Goal: Information Seeking & Learning: Get advice/opinions

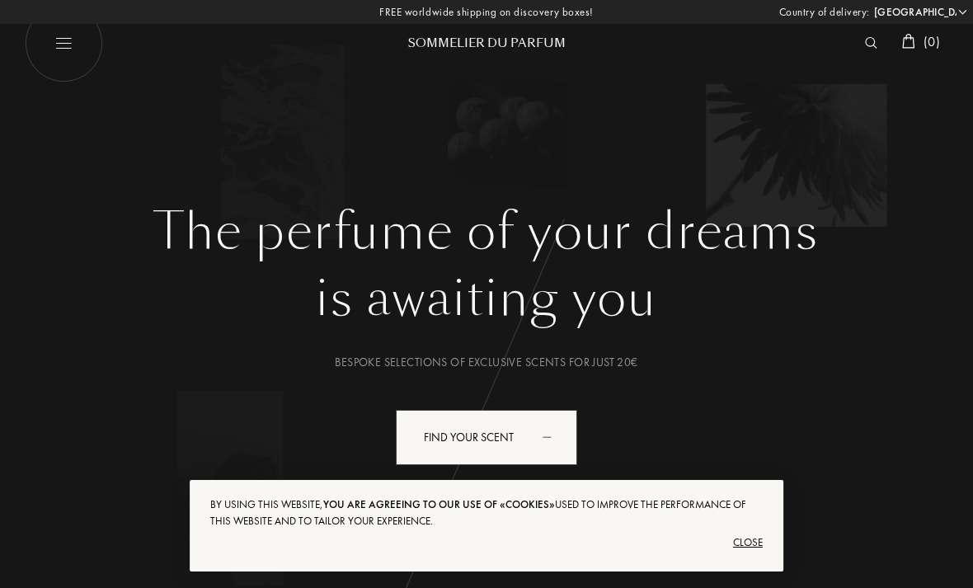
select select "ES"
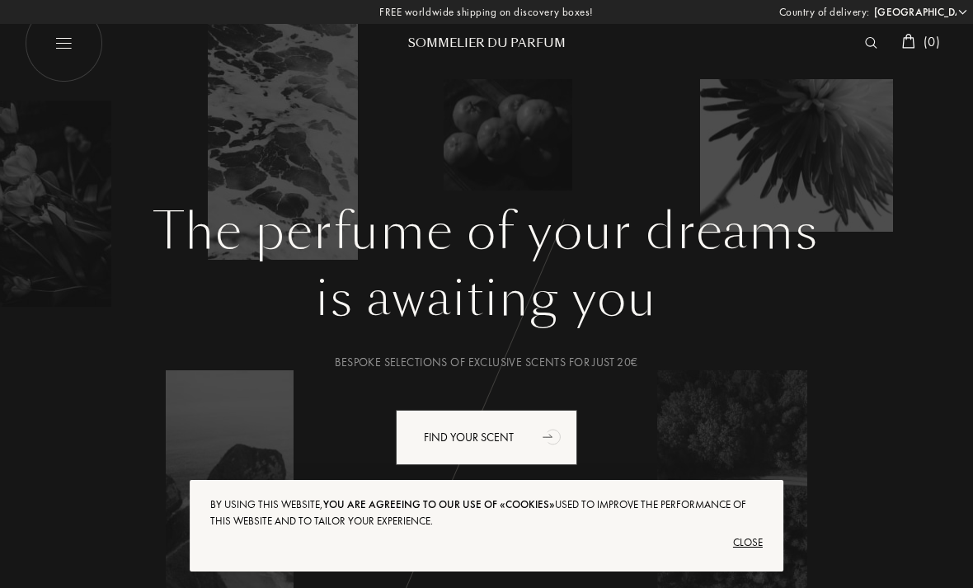
click at [60, 53] on img at bounding box center [64, 43] width 78 height 78
select select "ES"
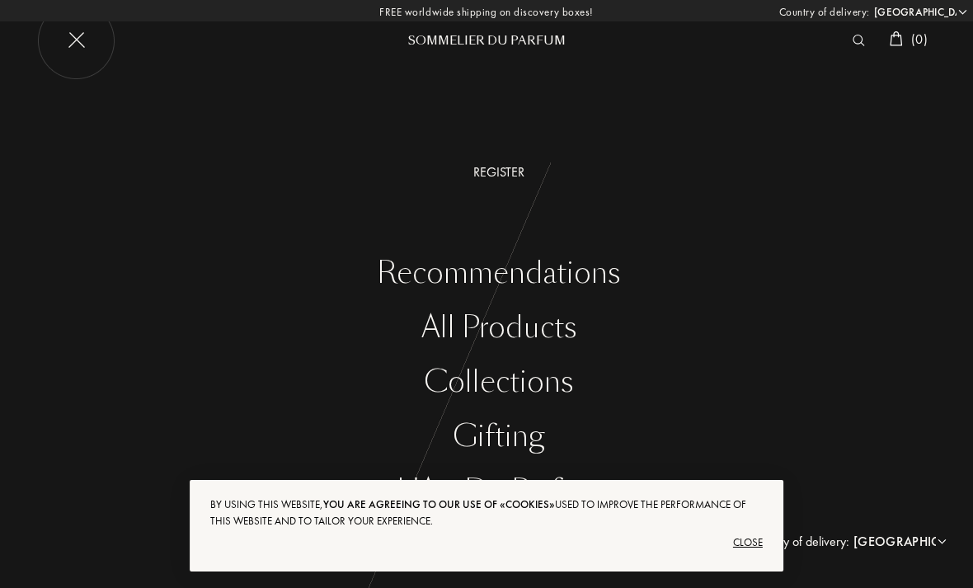
click at [562, 326] on div "All products" at bounding box center [499, 328] width 949 height 34
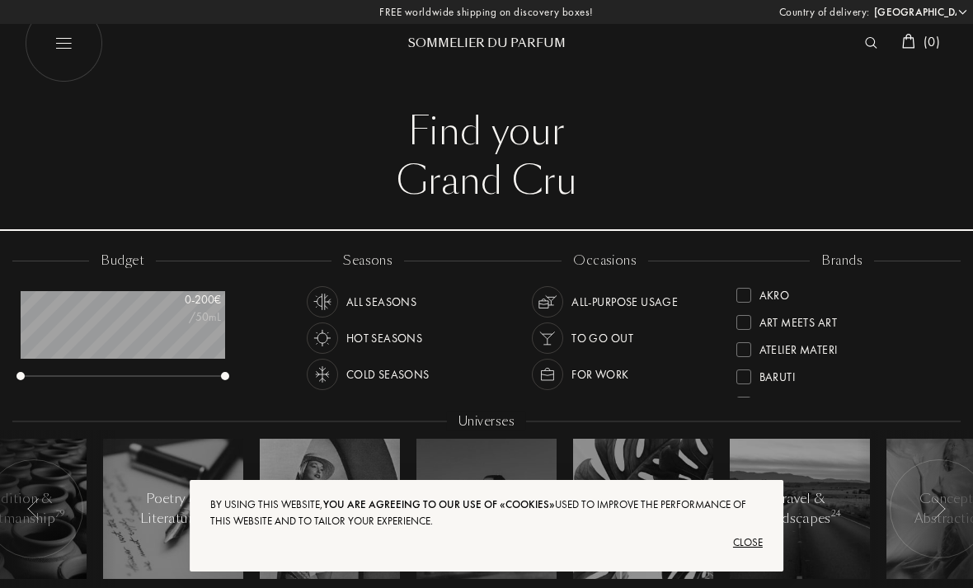
select select "ES"
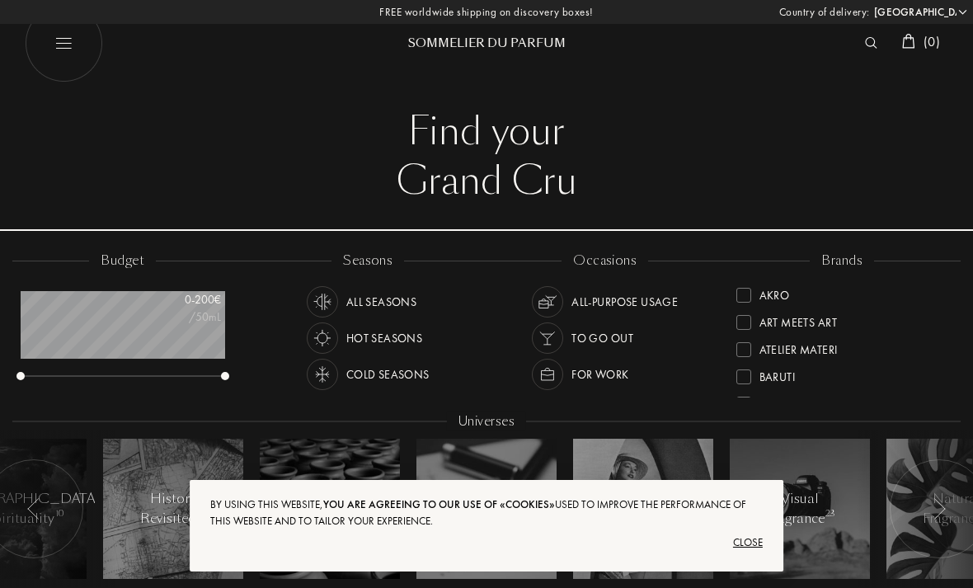
click at [36, 43] on img at bounding box center [64, 43] width 78 height 78
select select "ES"
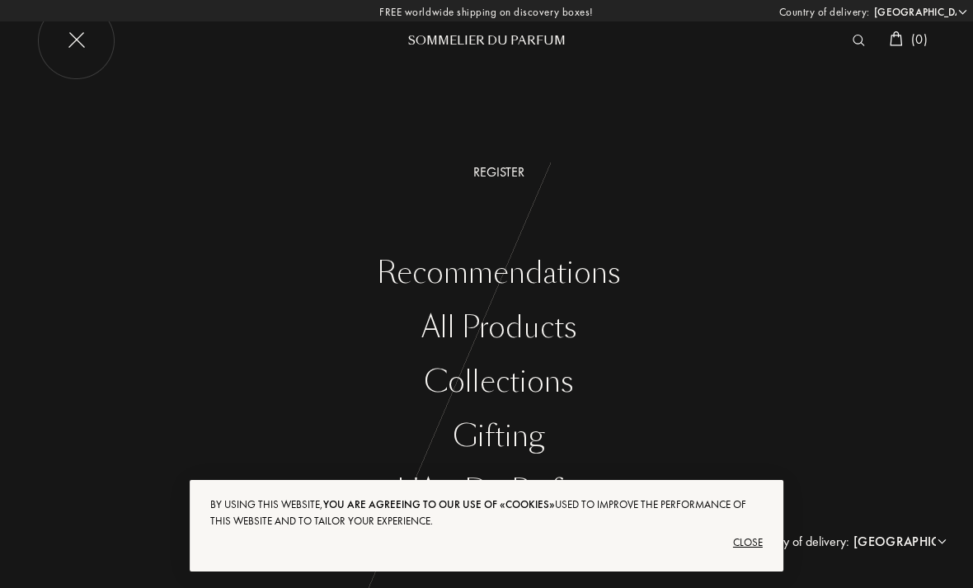
click at [754, 535] on div "Close" at bounding box center [486, 543] width 553 height 26
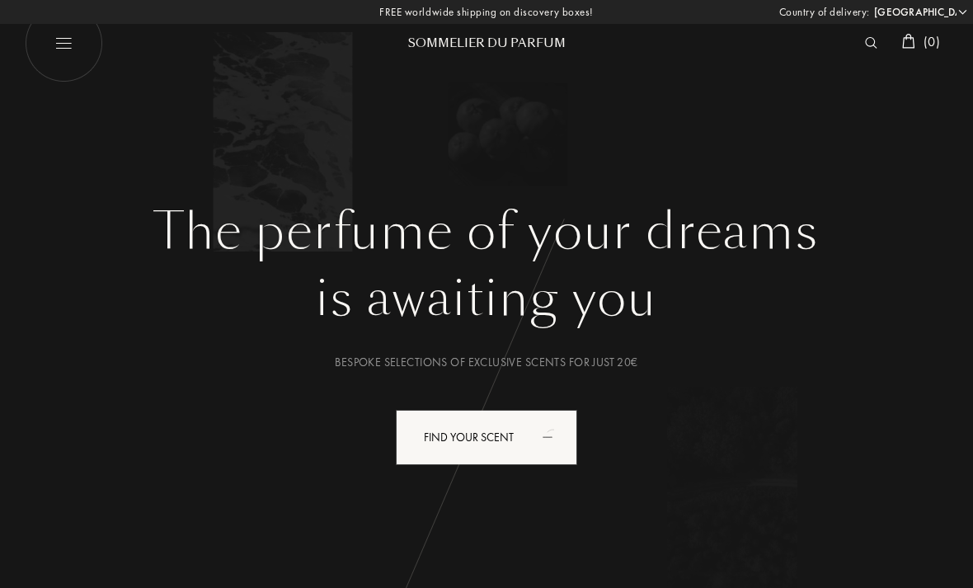
select select "ES"
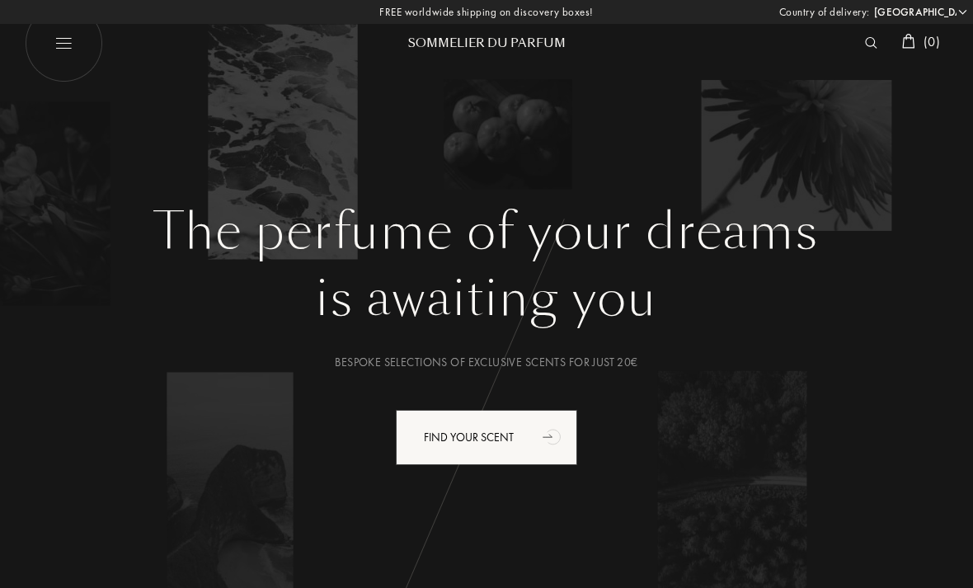
click at [68, 51] on img at bounding box center [64, 43] width 78 height 78
select select "ES"
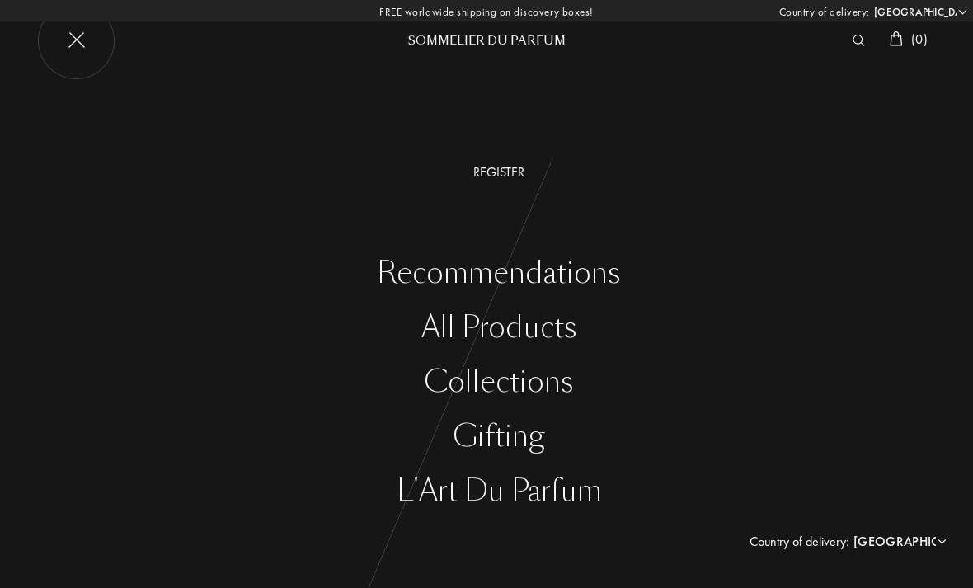
click at [72, 50] on img at bounding box center [76, 41] width 78 height 78
click at [866, 41] on img at bounding box center [871, 43] width 12 height 12
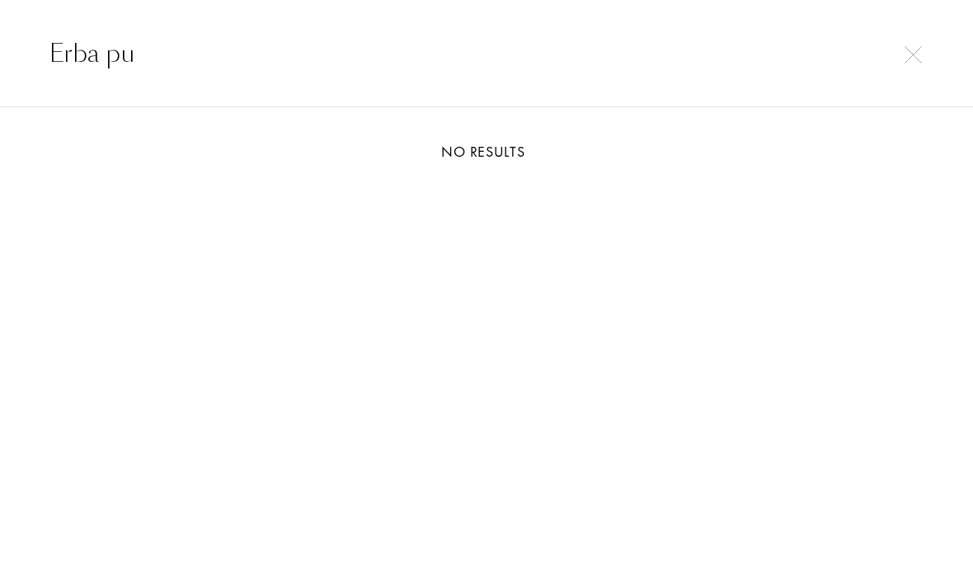
click at [897, 54] on input "Erba pu" at bounding box center [486, 53] width 973 height 37
click at [926, 47] on input "Erba pu" at bounding box center [486, 53] width 973 height 37
click at [900, 54] on input "Erba pu" at bounding box center [486, 53] width 973 height 37
type input "Erba pu"
click at [908, 55] on img at bounding box center [913, 54] width 17 height 17
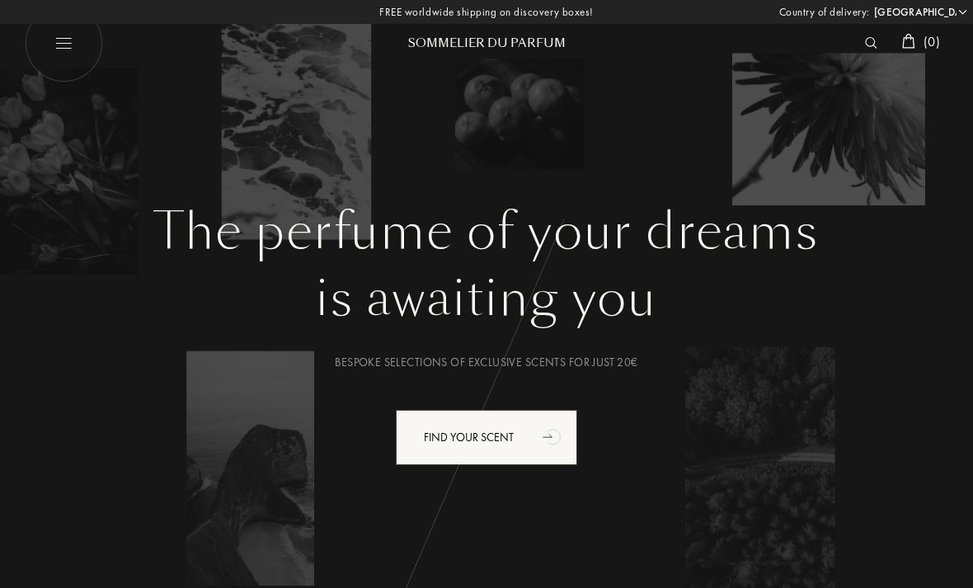
click at [865, 40] on img at bounding box center [871, 43] width 12 height 12
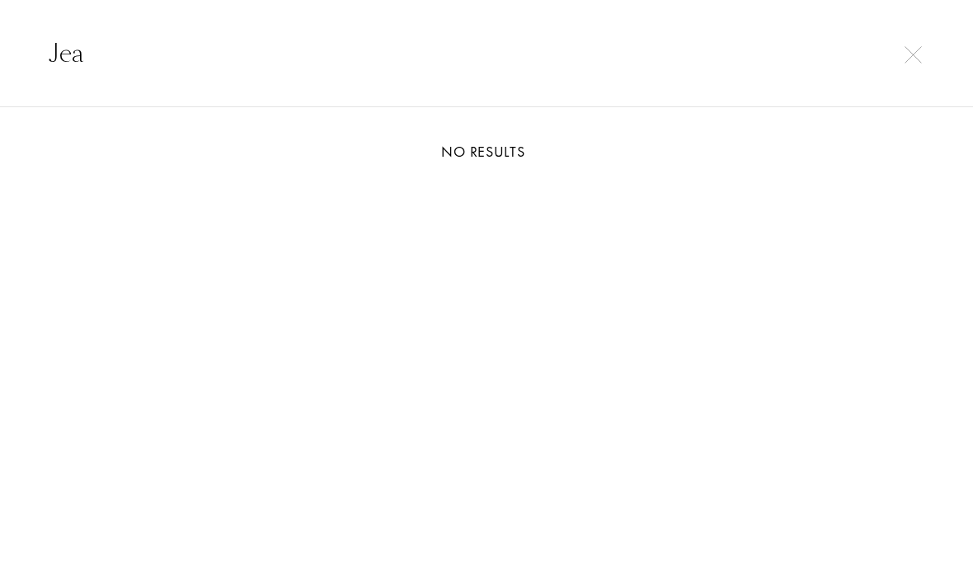
type input "Jean"
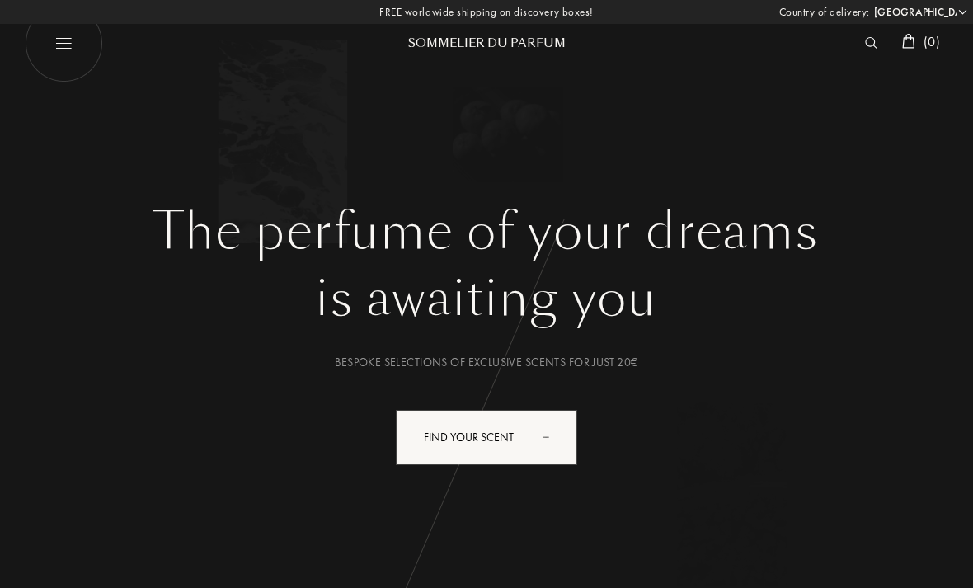
select select "ES"
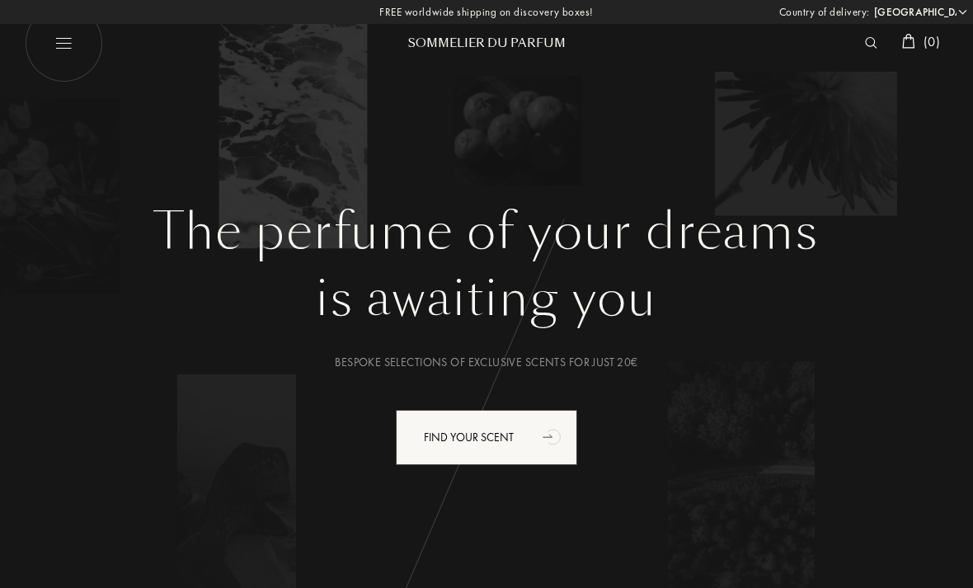
click at [865, 39] on img at bounding box center [871, 43] width 12 height 12
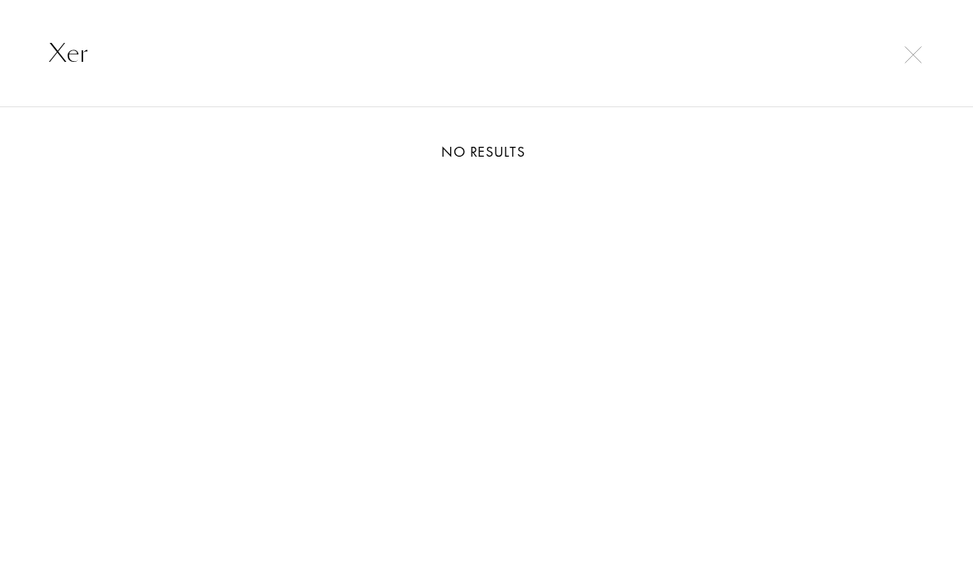
type input "Xer"
click at [906, 57] on img at bounding box center [913, 54] width 17 height 17
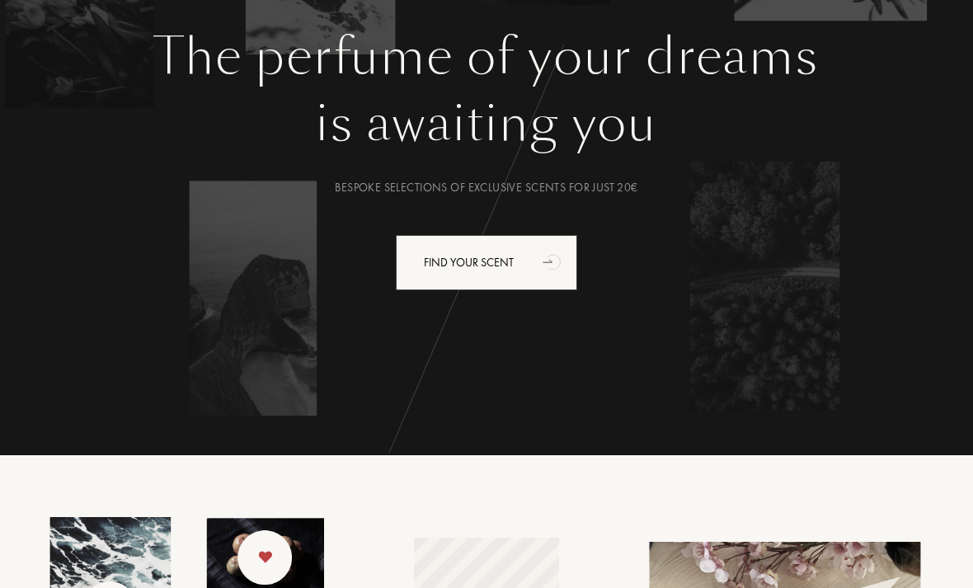
scroll to position [243, 0]
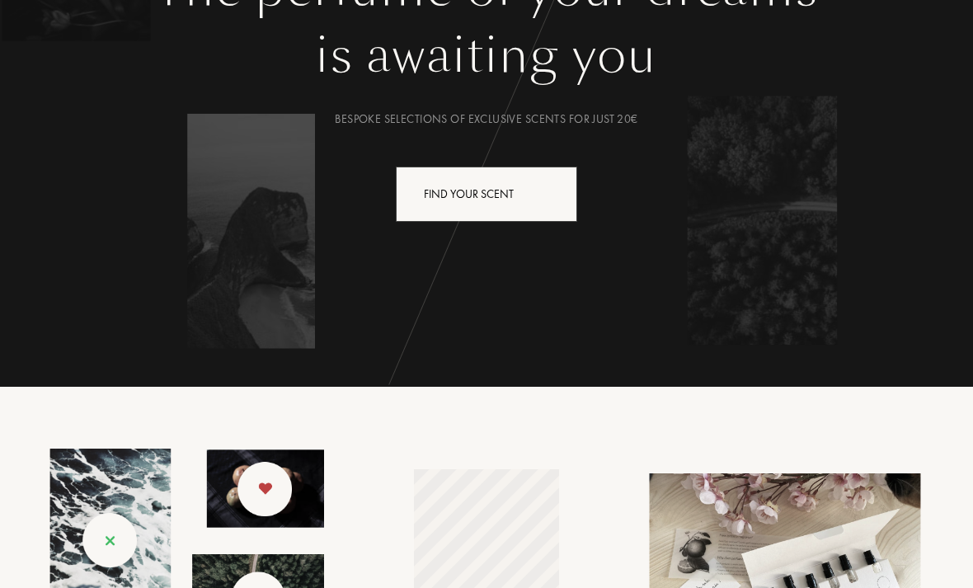
click at [421, 189] on div "Find your scent" at bounding box center [486, 194] width 181 height 55
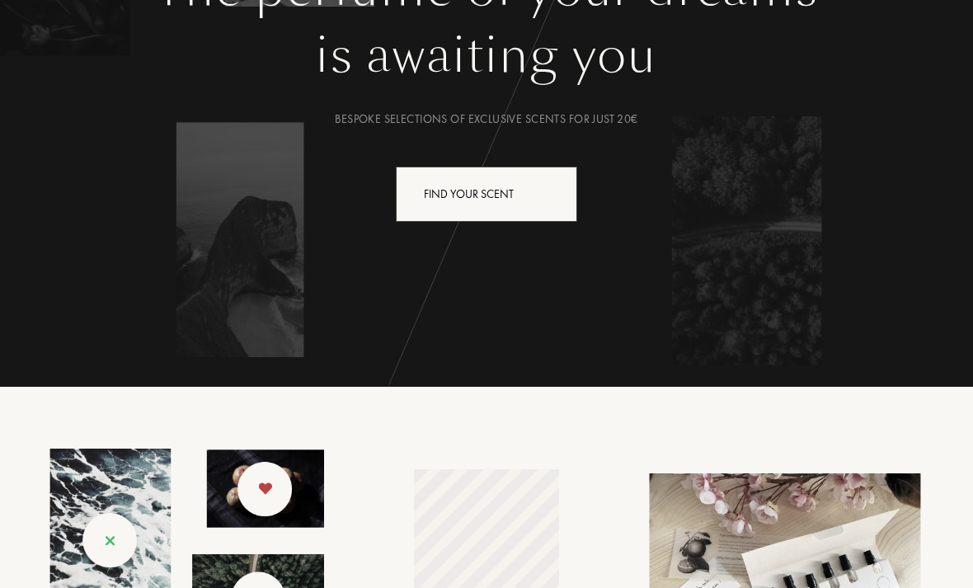
scroll to position [296, 0]
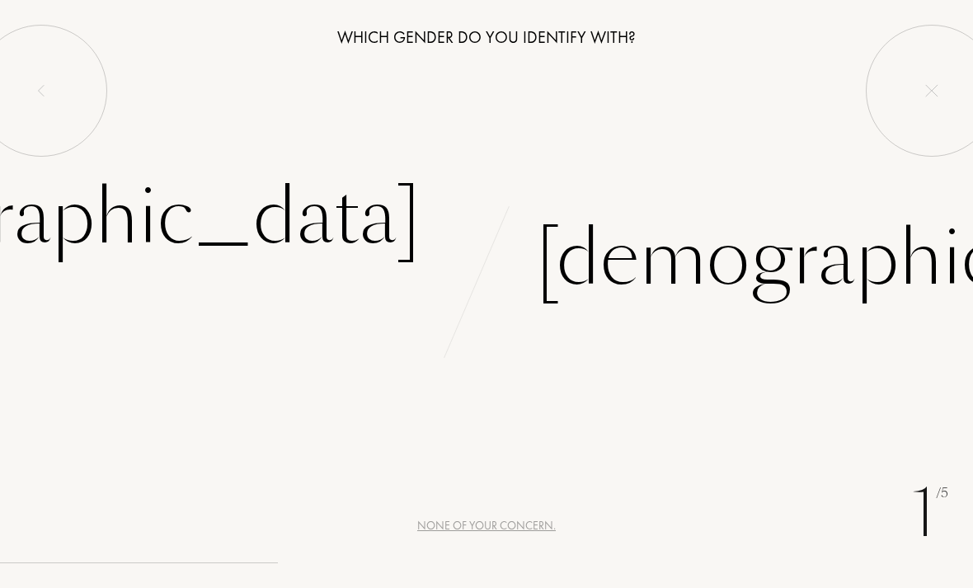
click at [653, 306] on div "Male" at bounding box center [880, 258] width 689 height 111
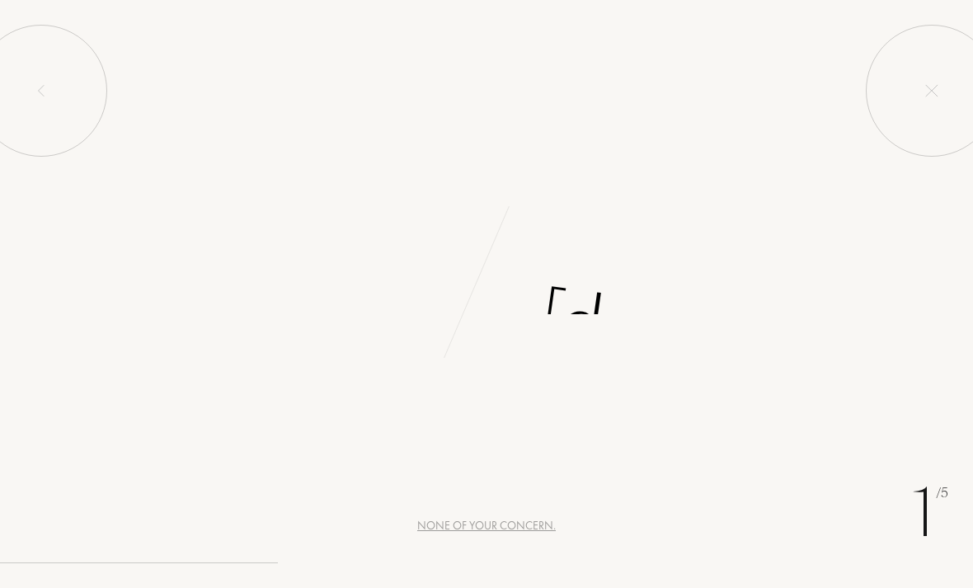
click at [683, 230] on div "Male" at bounding box center [730, 238] width 487 height 153
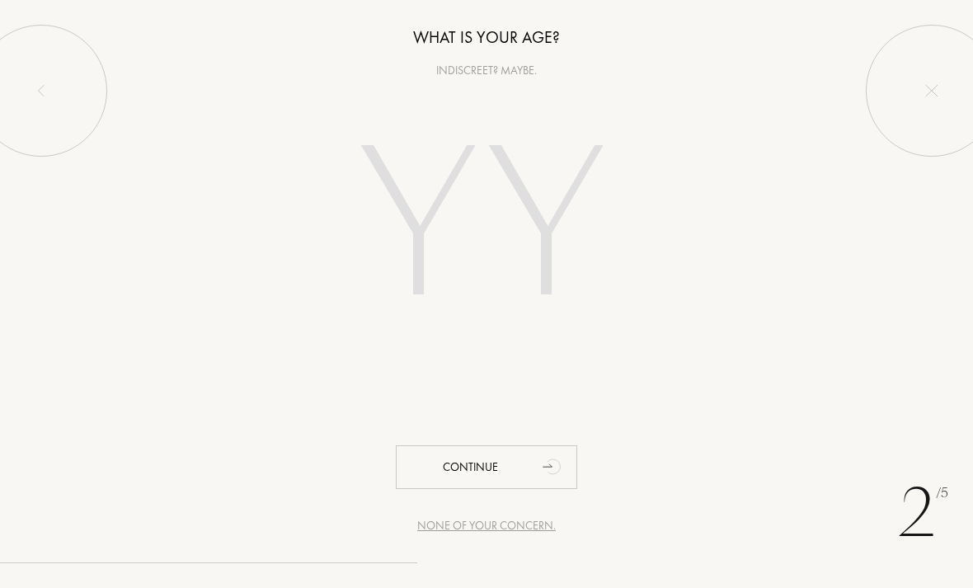
click at [536, 238] on input "number" at bounding box center [486, 229] width 355 height 285
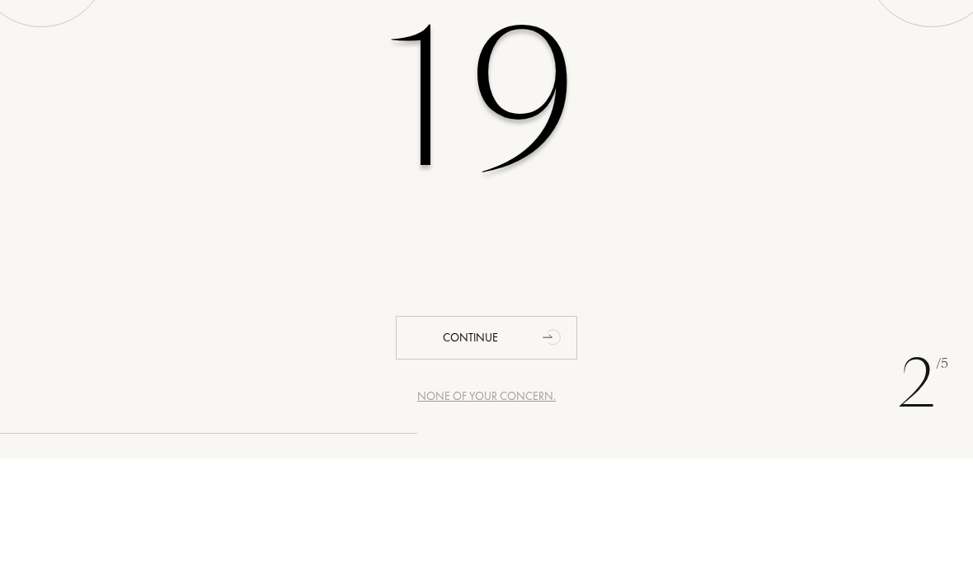
type input "19"
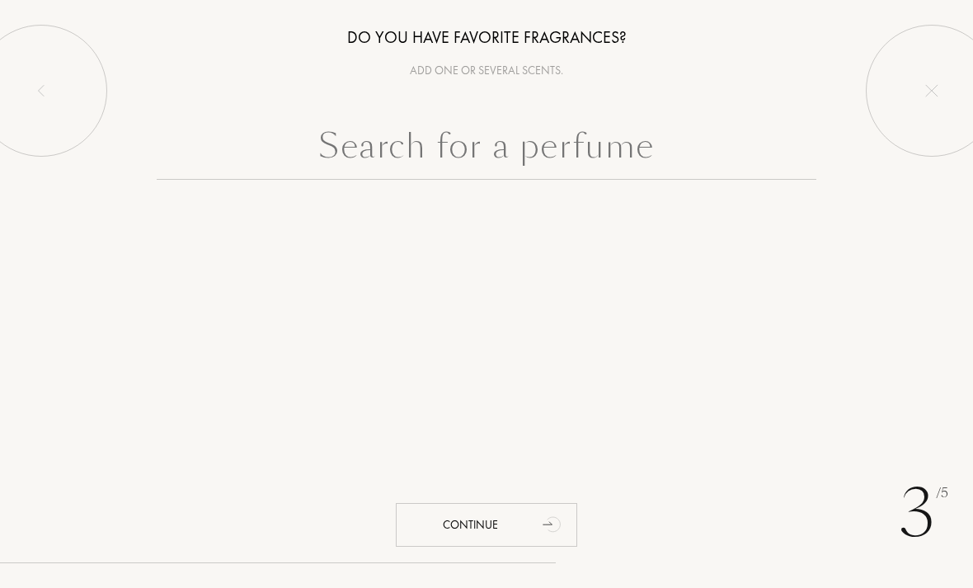
click at [661, 160] on input "text" at bounding box center [487, 149] width 660 height 59
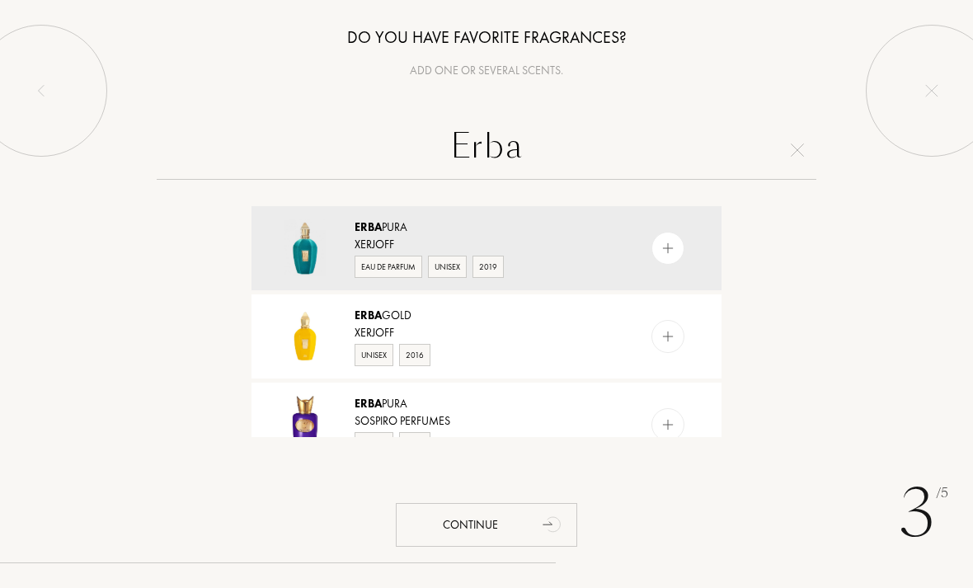
type input "Erba"
click at [652, 214] on div "Erba Pura Xerjoff Eau de Parfum Unisex 2019" at bounding box center [487, 248] width 470 height 84
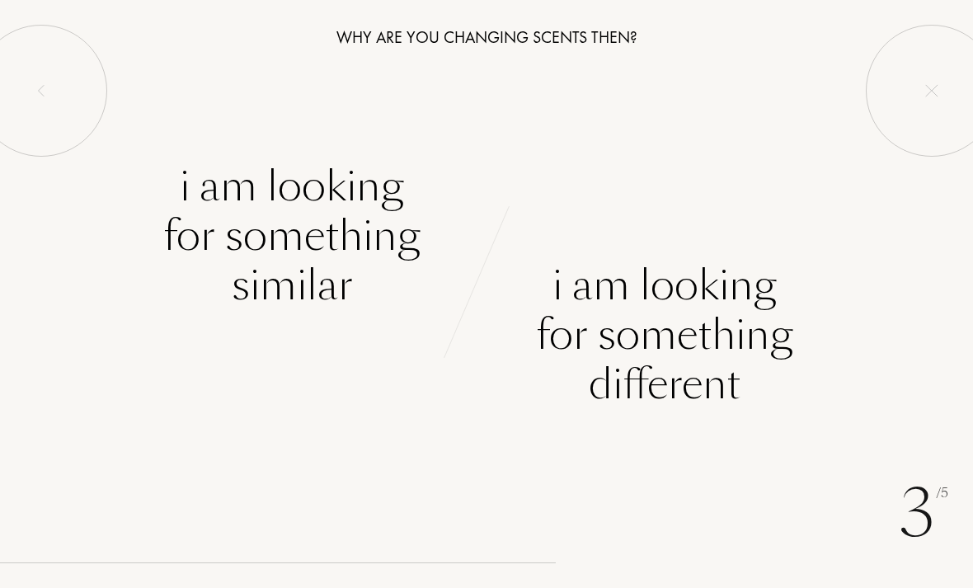
click at [235, 224] on div "I am looking for something similar" at bounding box center [291, 236] width 257 height 148
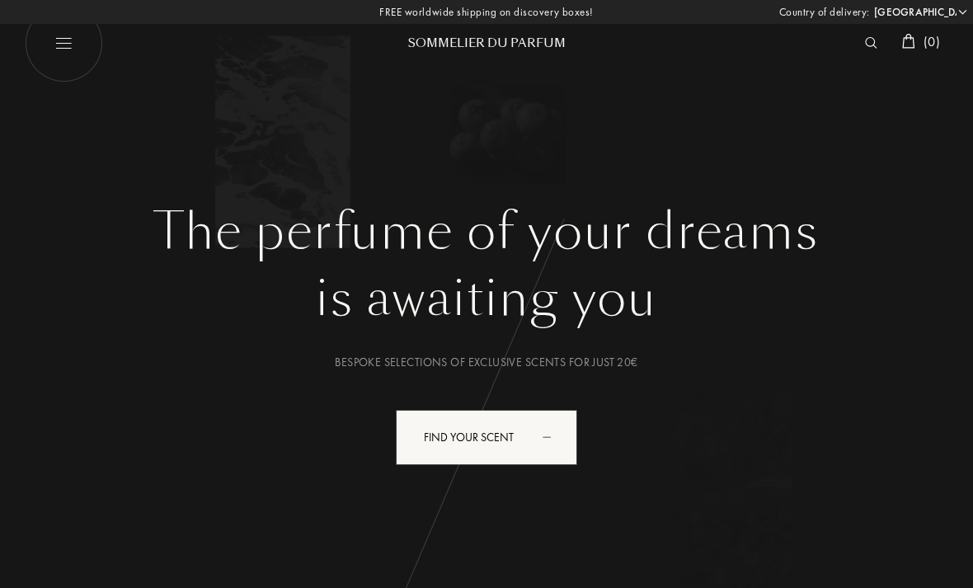
select select "ES"
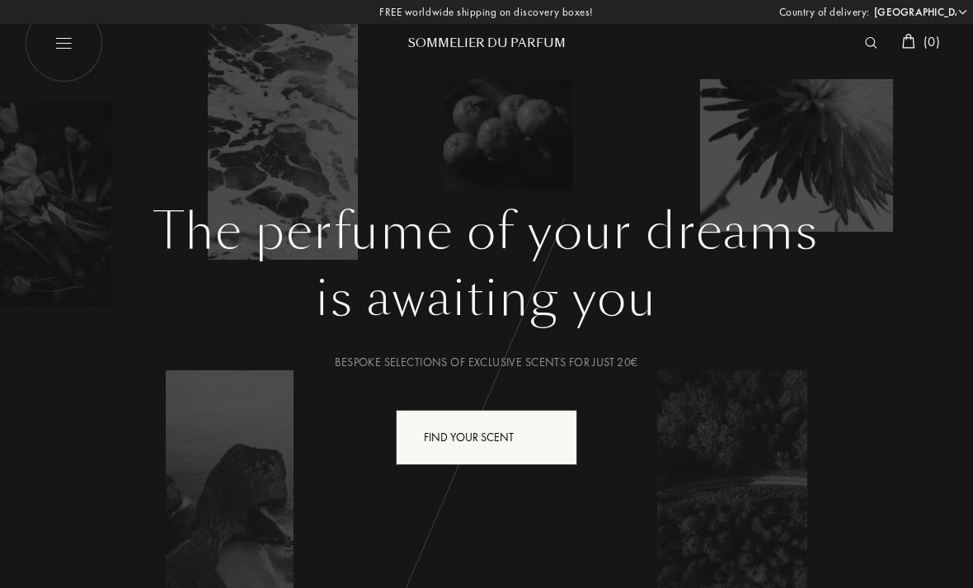
select select "ES"
